Goal: Task Accomplishment & Management: Manage account settings

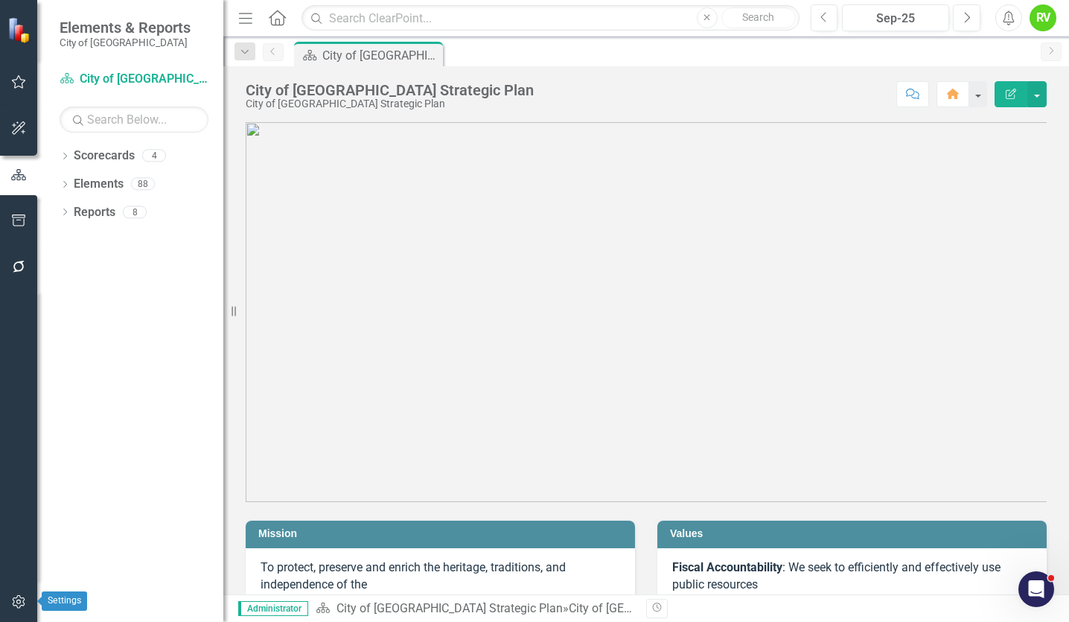
click at [22, 594] on button "button" at bounding box center [18, 602] width 33 height 31
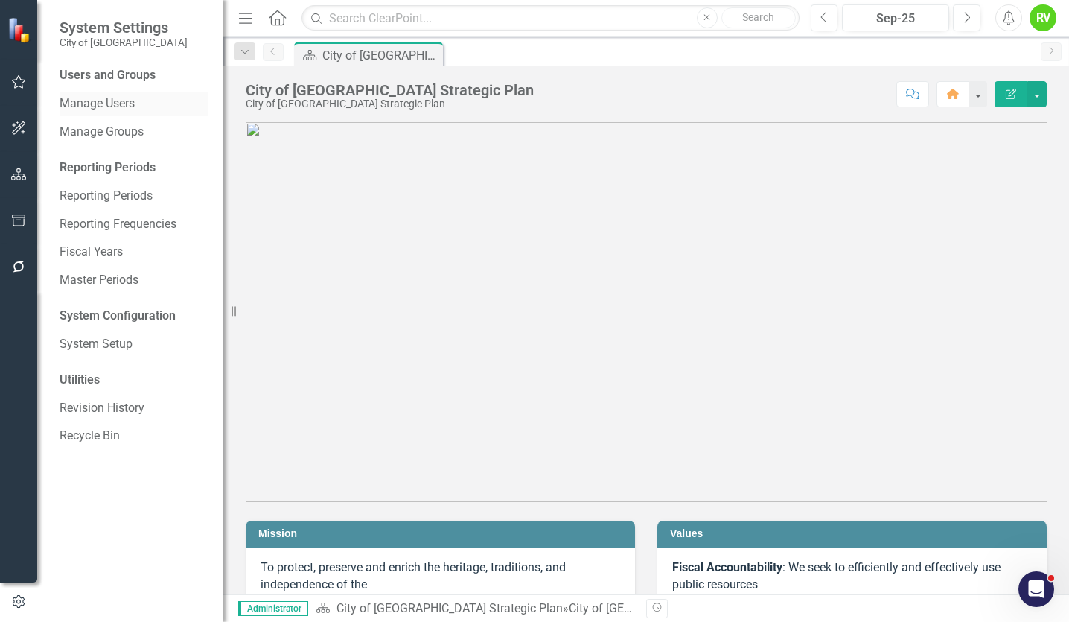
click at [102, 103] on link "Manage Users" at bounding box center [134, 103] width 149 height 17
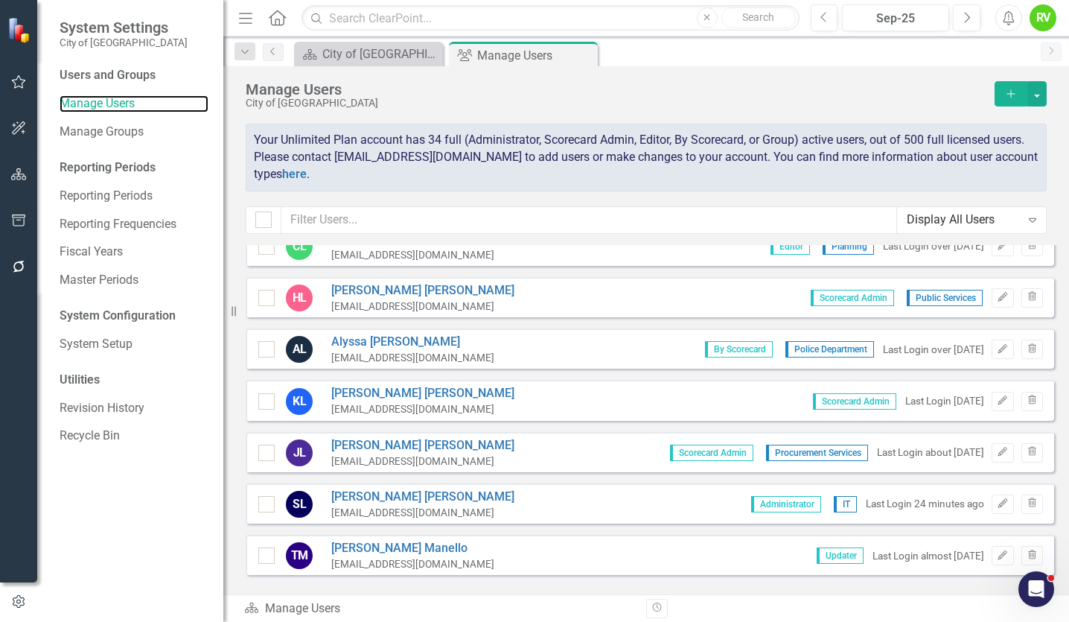
scroll to position [819, 0]
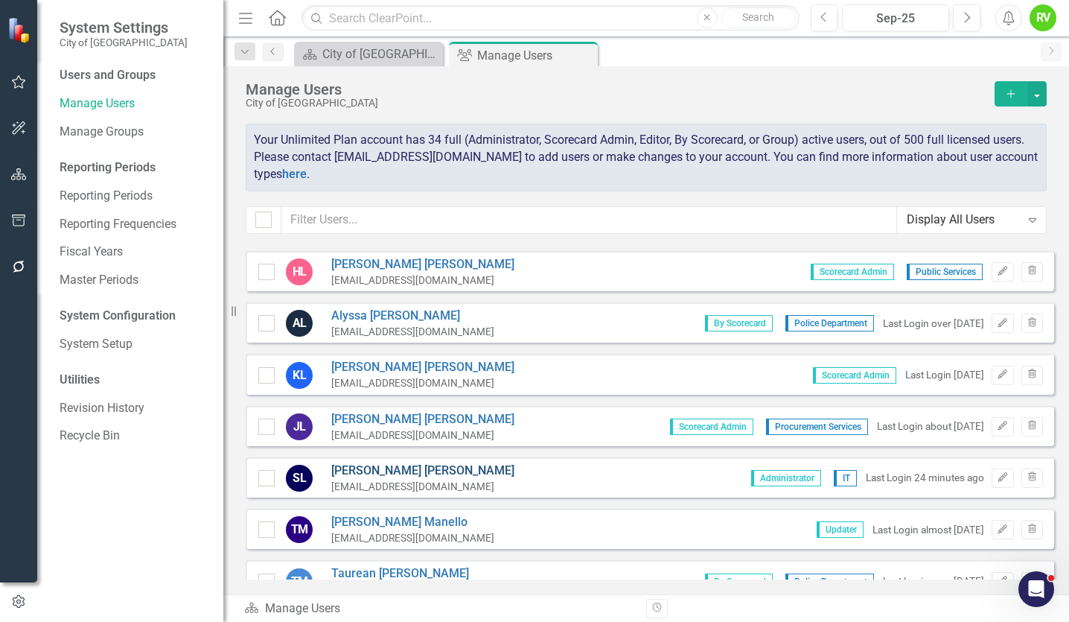
click at [357, 468] on link "[PERSON_NAME]" at bounding box center [422, 470] width 183 height 17
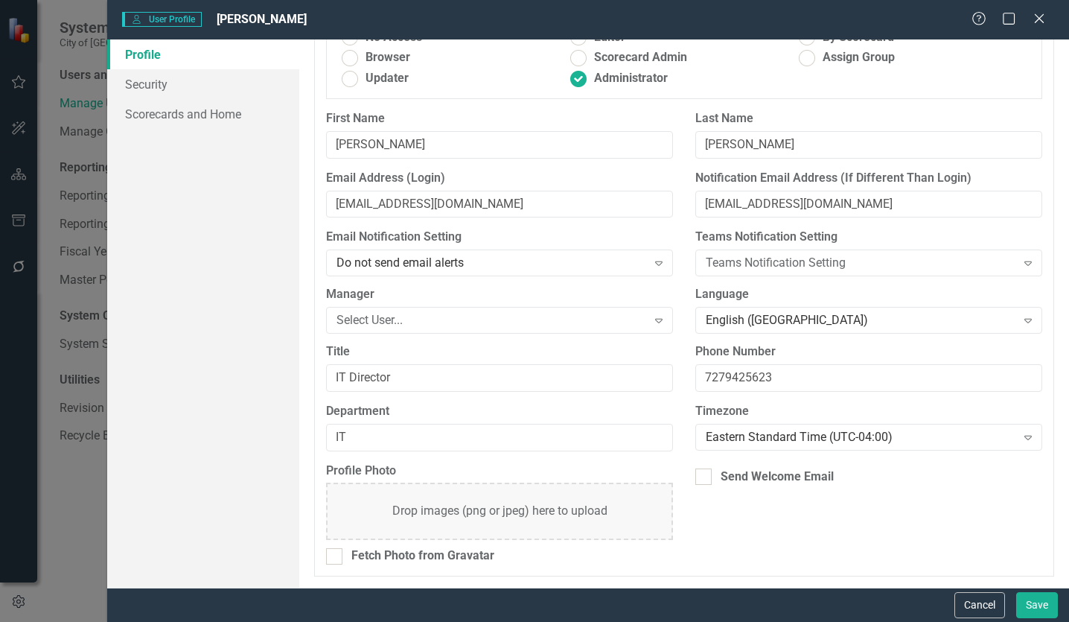
scroll to position [0, 0]
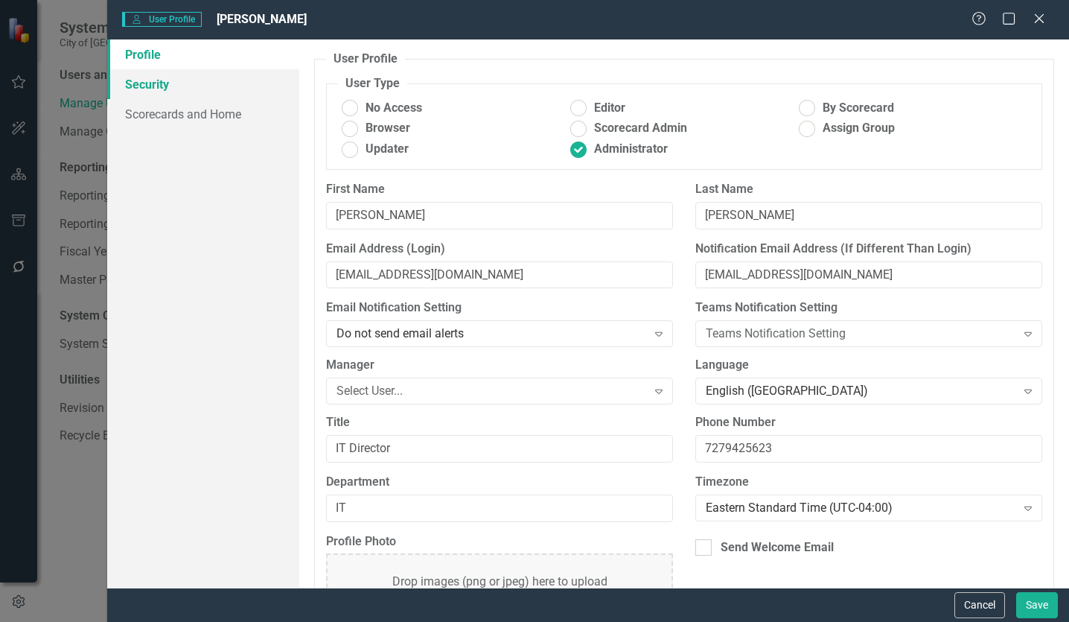
click at [133, 80] on link "Security" at bounding box center [203, 84] width 192 height 30
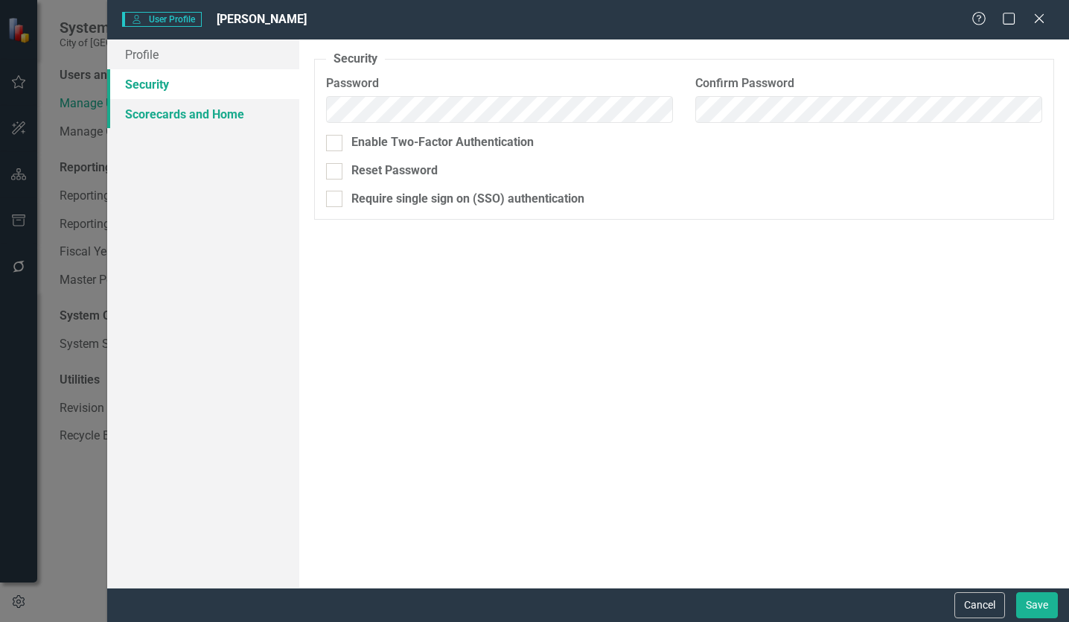
click at [156, 113] on link "Scorecards and Home" at bounding box center [203, 114] width 192 height 30
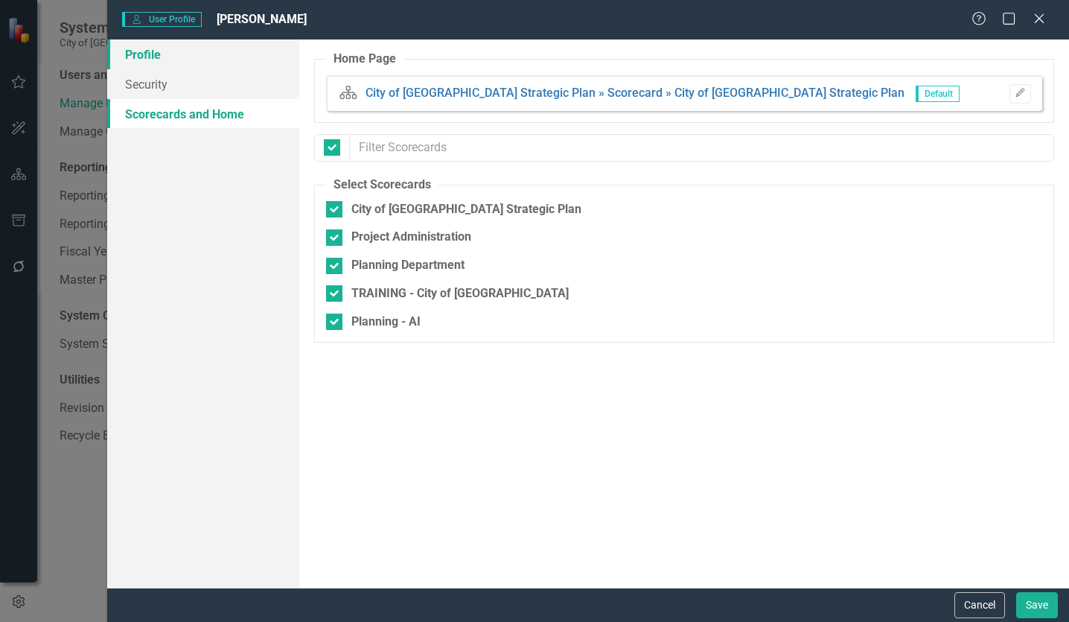
click at [132, 53] on link "Profile" at bounding box center [203, 54] width 192 height 30
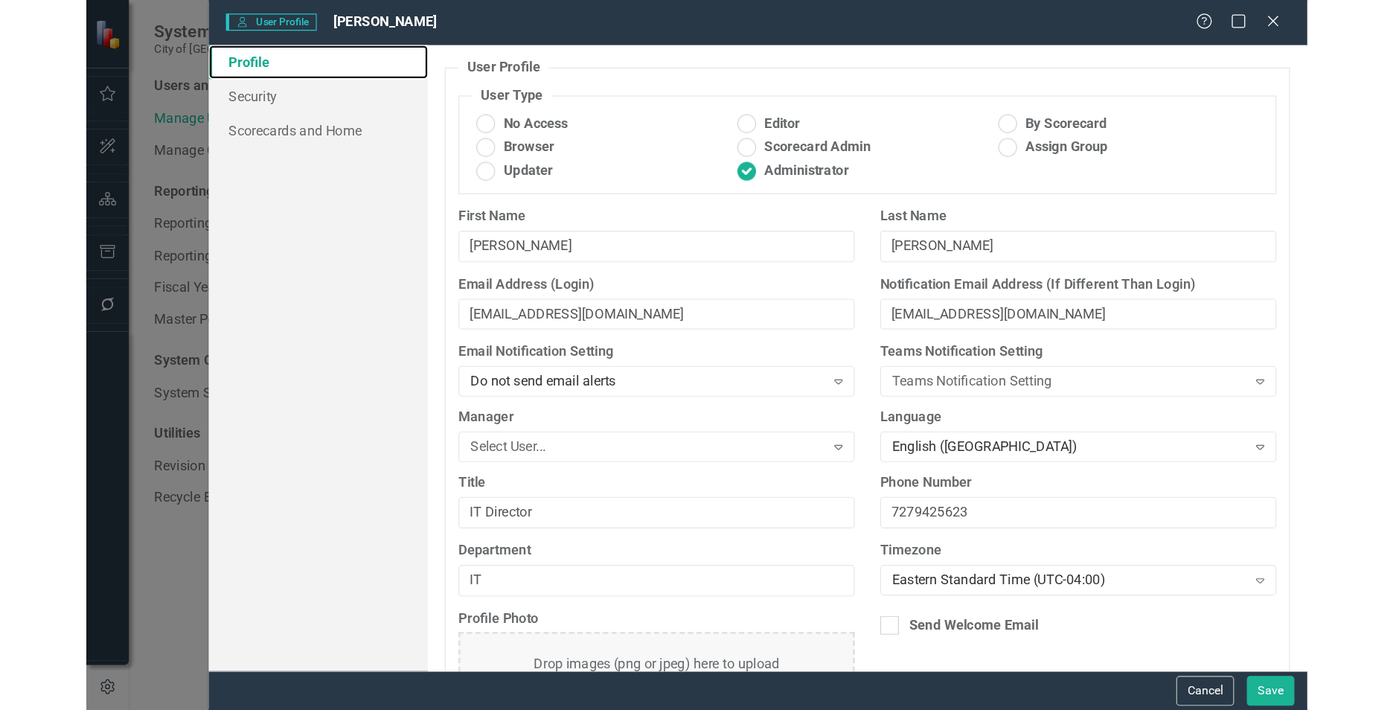
scroll to position [71, 0]
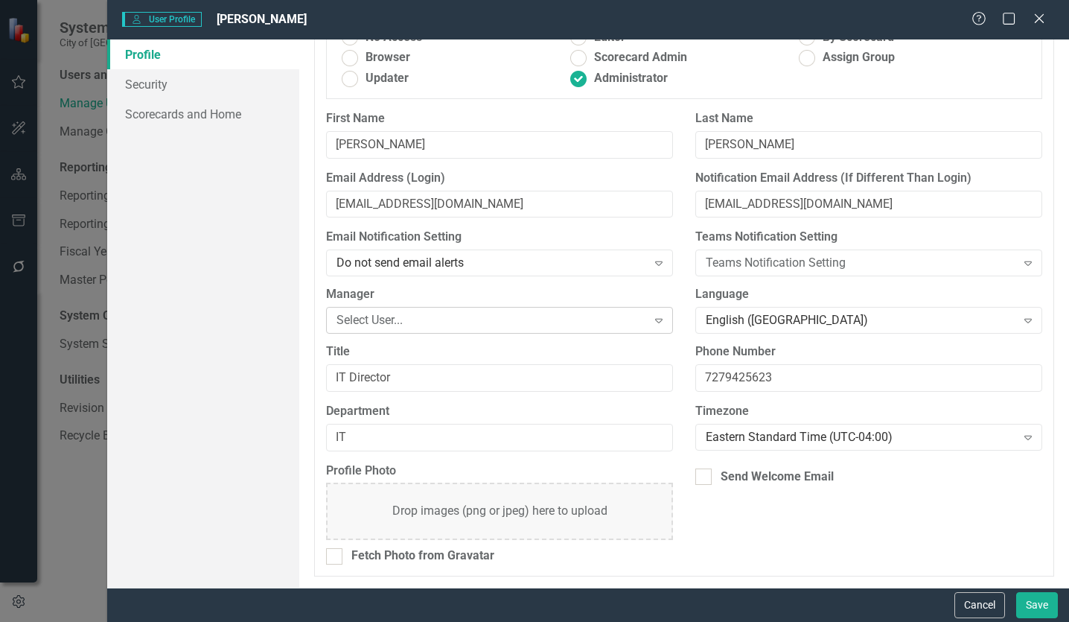
click at [651, 323] on icon "Expand" at bounding box center [658, 320] width 15 height 12
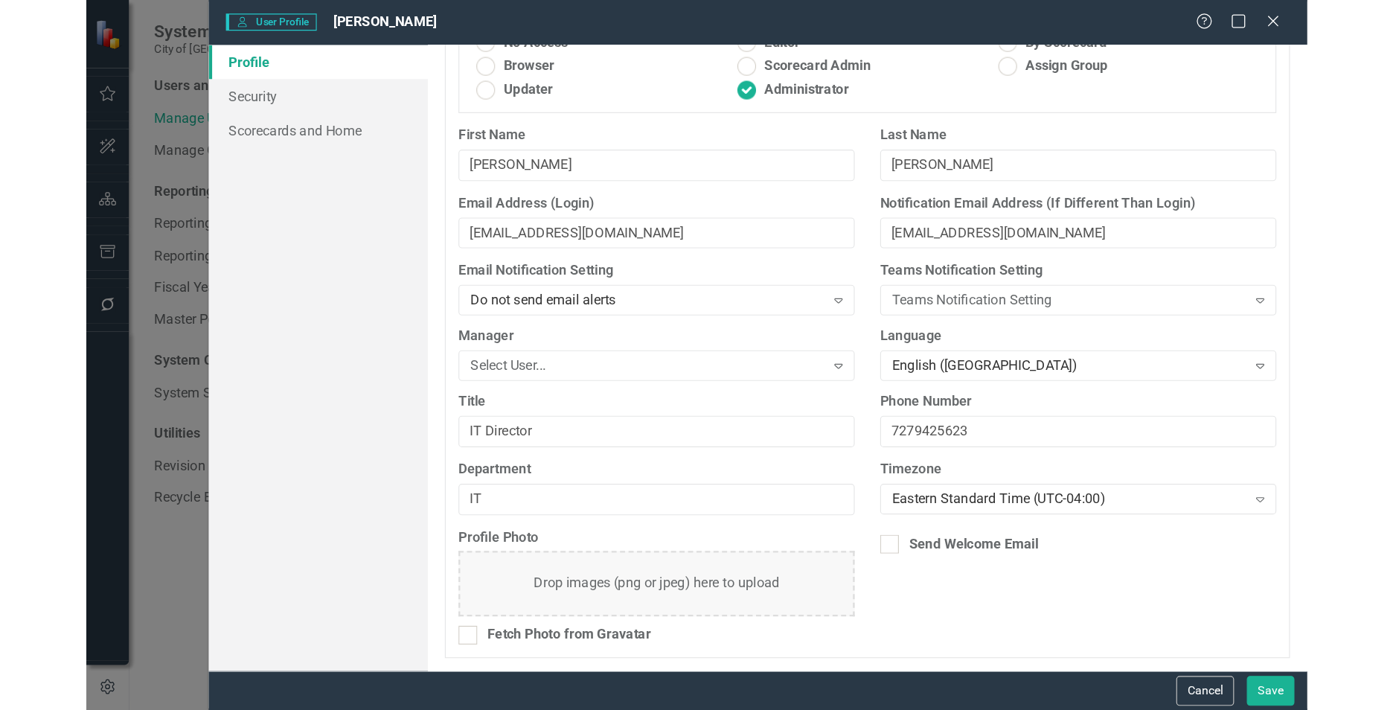
scroll to position [0, 0]
